Goal: Task Accomplishment & Management: Manage account settings

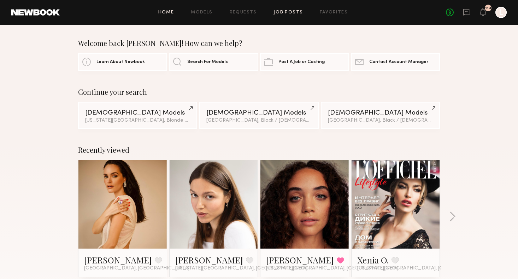
click at [285, 13] on link "Job Posts" at bounding box center [288, 12] width 29 height 5
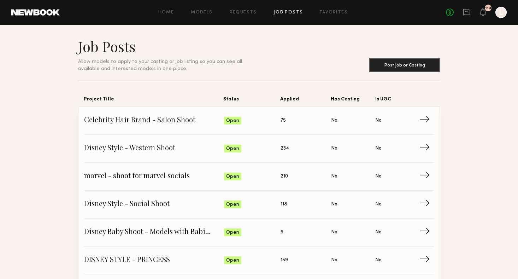
drag, startPoint x: 285, startPoint y: 13, endPoint x: 243, endPoint y: 15, distance: 41.4
click at [243, 15] on div "Home Models Requests Job Posts Favorites Sign Out No fees up to $5,000 114 L" at bounding box center [283, 12] width 447 height 11
click at [242, 12] on link "Requests" at bounding box center [243, 12] width 27 height 5
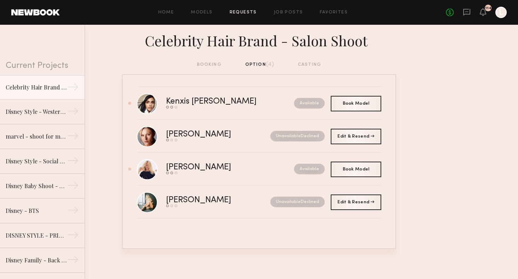
click at [58, 109] on div "Disney Style - Western Shoot" at bounding box center [36, 111] width 61 height 8
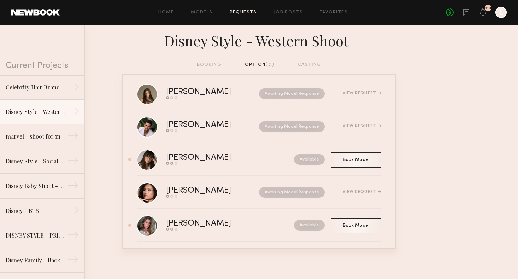
scroll to position [14, 0]
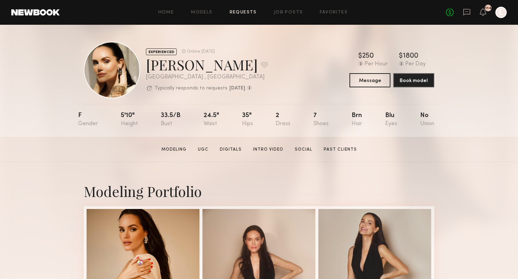
click at [241, 12] on link "Requests" at bounding box center [243, 12] width 27 height 5
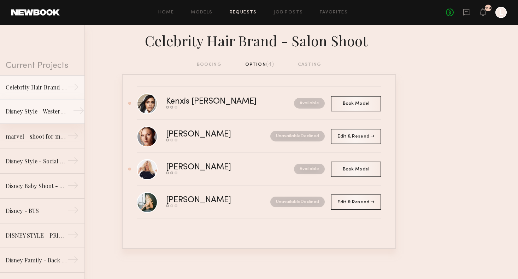
drag, startPoint x: 241, startPoint y: 12, endPoint x: 59, endPoint y: 115, distance: 208.4
click at [59, 115] on div "Disney Style - Western Shoot" at bounding box center [36, 111] width 61 height 8
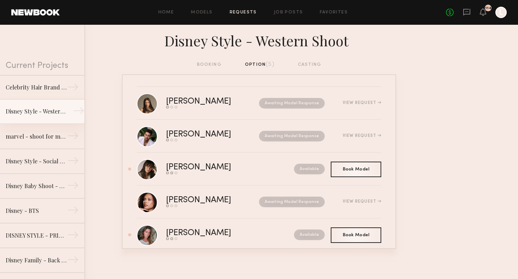
click at [60, 83] on div "Celebrity Hair Brand - Salon Shoot" at bounding box center [36, 87] width 61 height 8
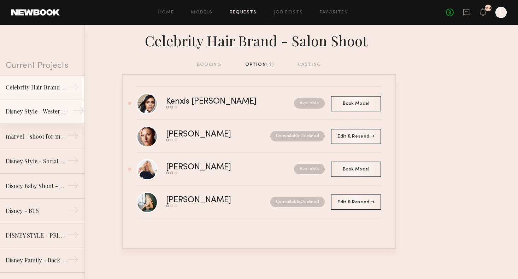
click at [58, 138] on div "marvel - shoot for marvel socials" at bounding box center [36, 136] width 61 height 8
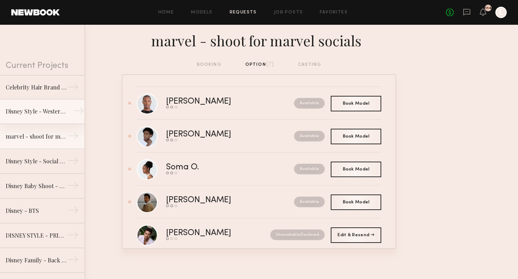
click at [175, 258] on section "Current Projects Celebrity Hair Brand - Salon Shoot → Disney Style - Western Sh…" at bounding box center [259, 152] width 518 height 254
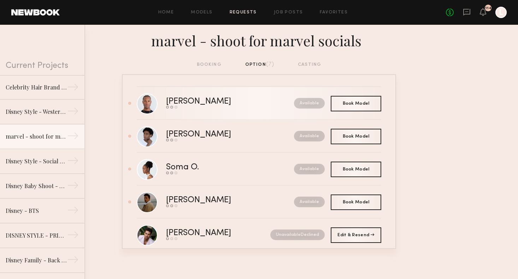
drag, startPoint x: 59, startPoint y: 115, endPoint x: 166, endPoint y: 101, distance: 107.5
